Goal: Transaction & Acquisition: Purchase product/service

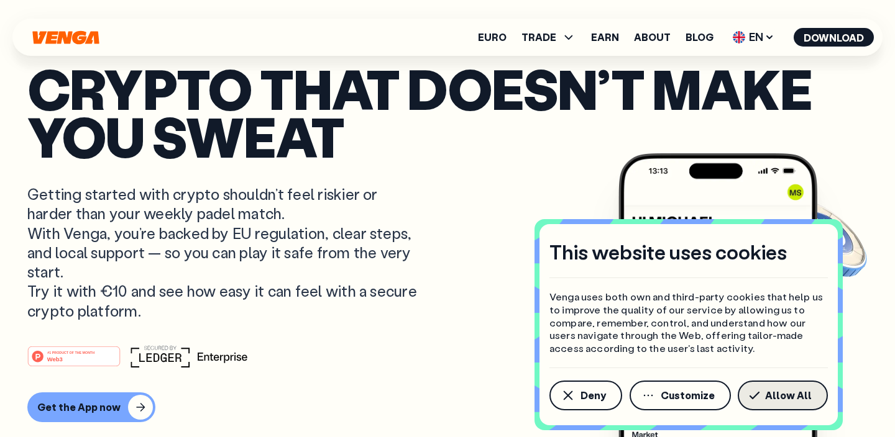
click at [759, 393] on icon "button" at bounding box center [754, 396] width 9 height 6
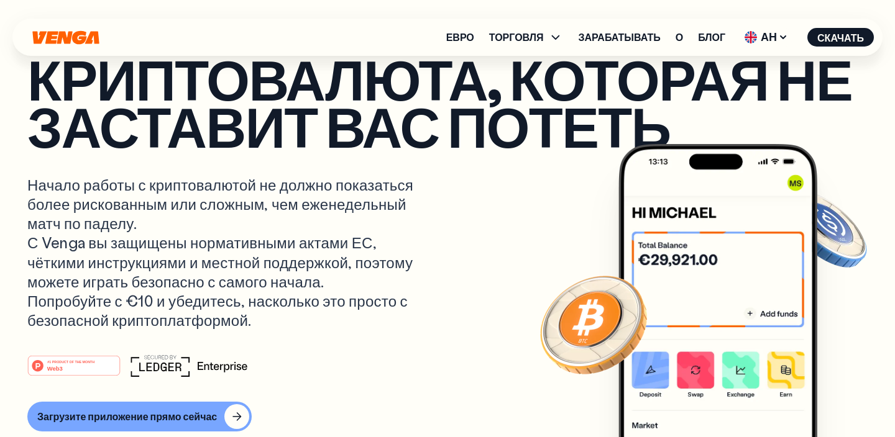
click at [476, 226] on article "Криптовалюта, которая не заставит вас потеть Начало работы с криптовалютой не д…" at bounding box center [447, 243] width 840 height 377
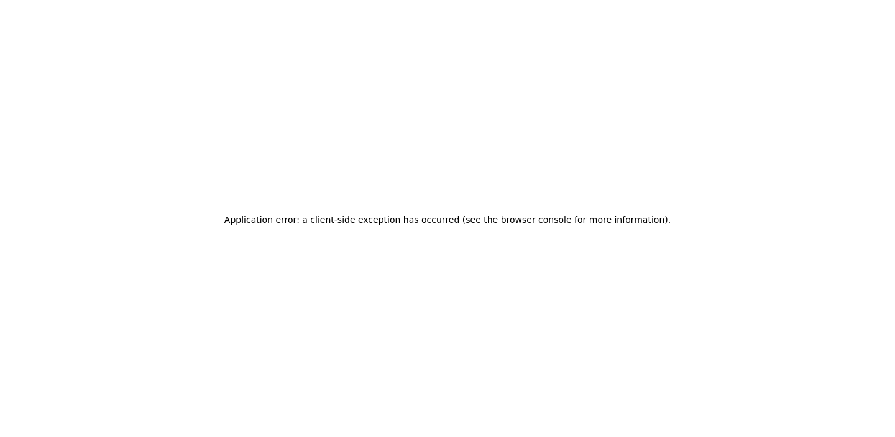
click at [340, 168] on div "Application error: a client-side exception has occurred (see the browser consol…" at bounding box center [447, 218] width 895 height 437
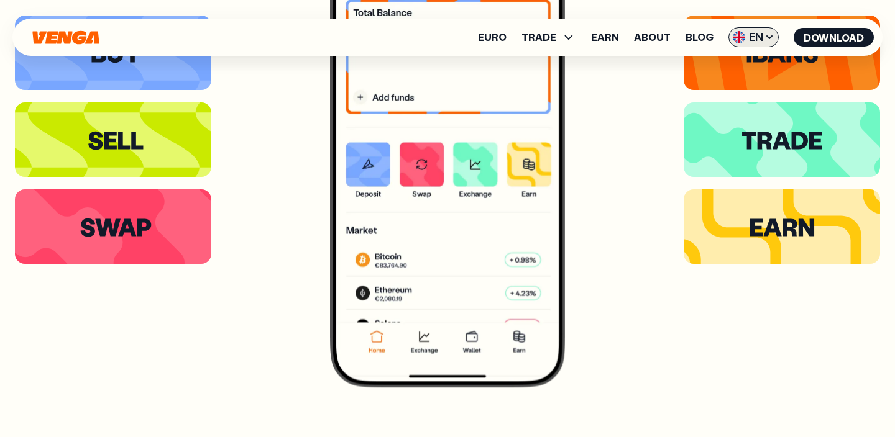
click at [762, 35] on span "EN" at bounding box center [753, 37] width 50 height 20
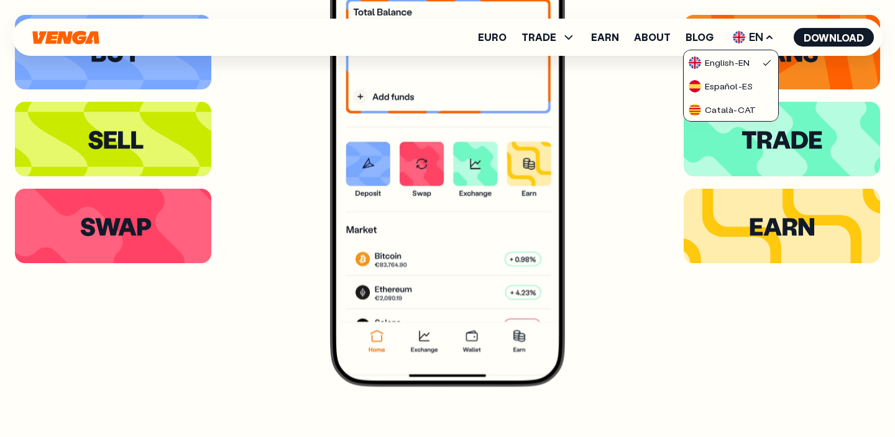
click at [621, 339] on div at bounding box center [447, 139] width 865 height 496
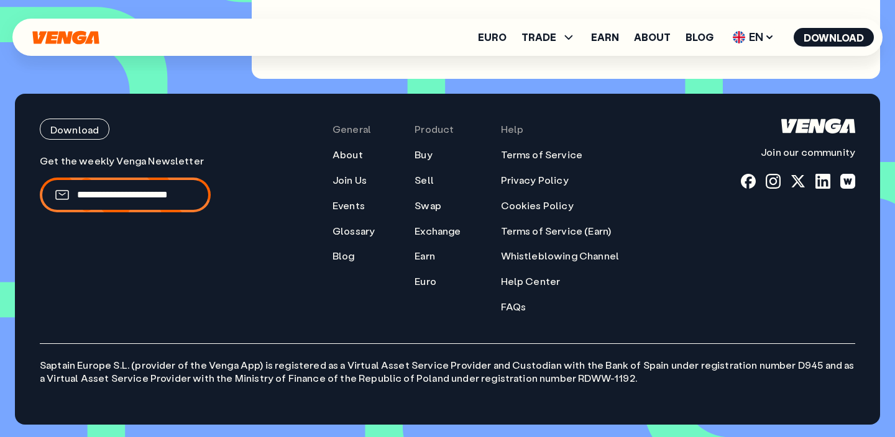
scroll to position [5259, 0]
click at [569, 34] on icon at bounding box center [568, 37] width 15 height 15
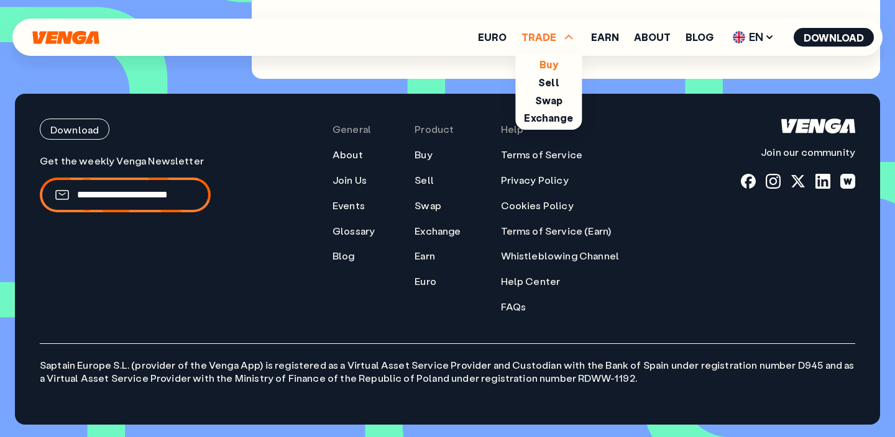
click at [551, 65] on link "Buy" at bounding box center [548, 64] width 18 height 13
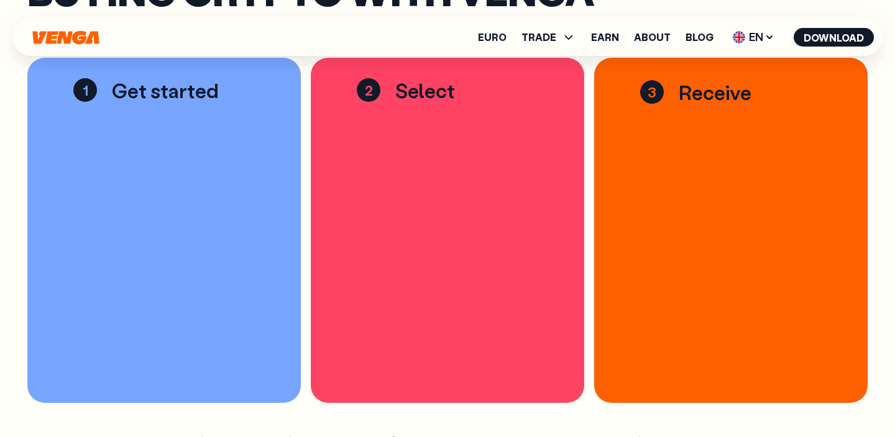
scroll to position [1776, 0]
